Goal: Transaction & Acquisition: Purchase product/service

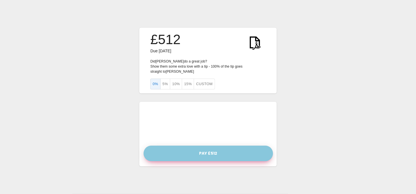
click at [208, 152] on button "Pay £512" at bounding box center [208, 154] width 129 height 16
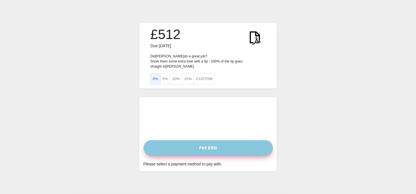
click at [190, 146] on button "Pay £512" at bounding box center [208, 148] width 129 height 16
